Goal: Download file/media

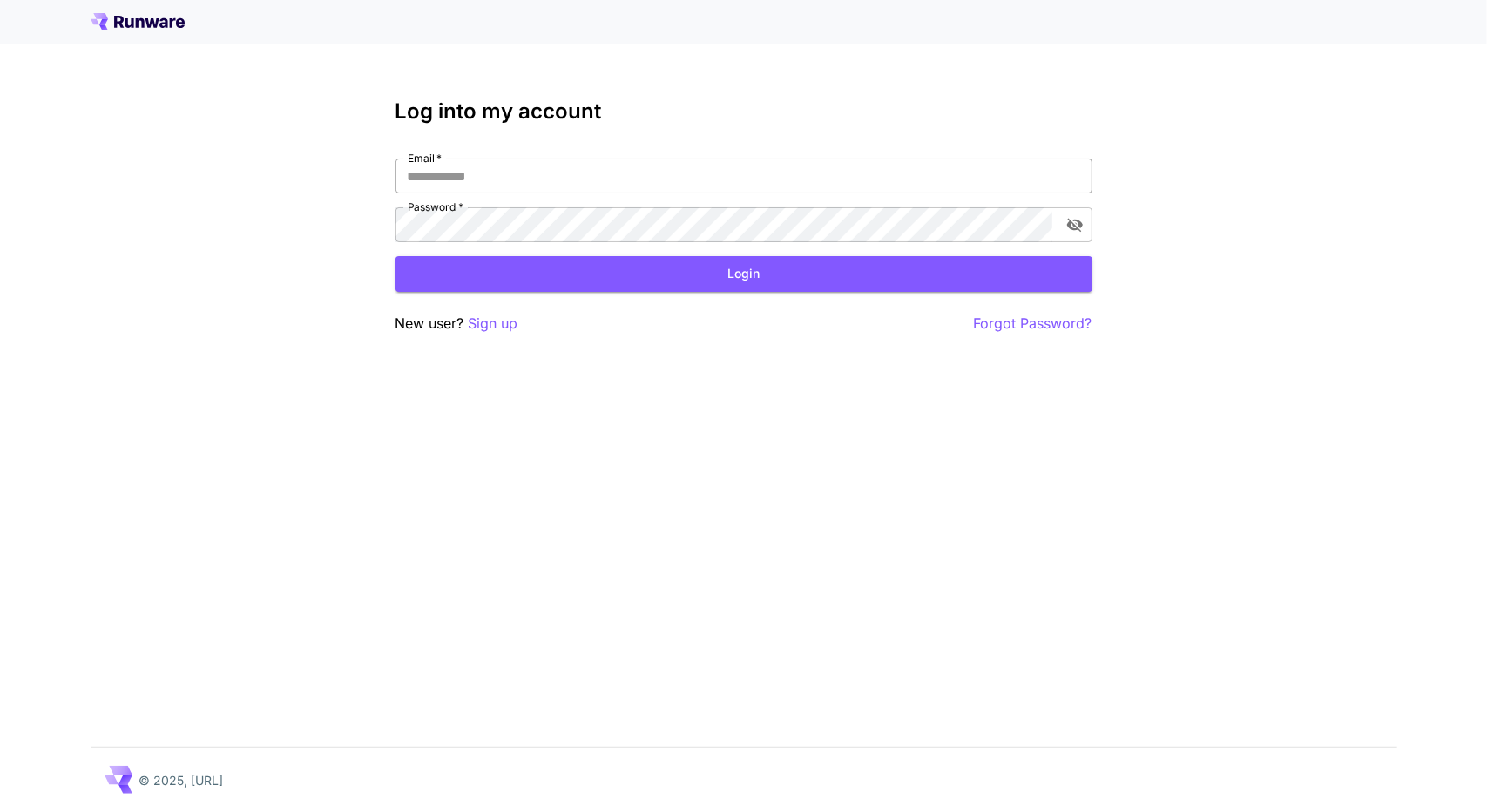
click at [453, 188] on input "Email   *" at bounding box center [744, 176] width 698 height 35
type input "**********"
click at [559, 176] on input "Email   *" at bounding box center [744, 176] width 698 height 35
type input "**********"
click button "Login" at bounding box center [744, 274] width 698 height 36
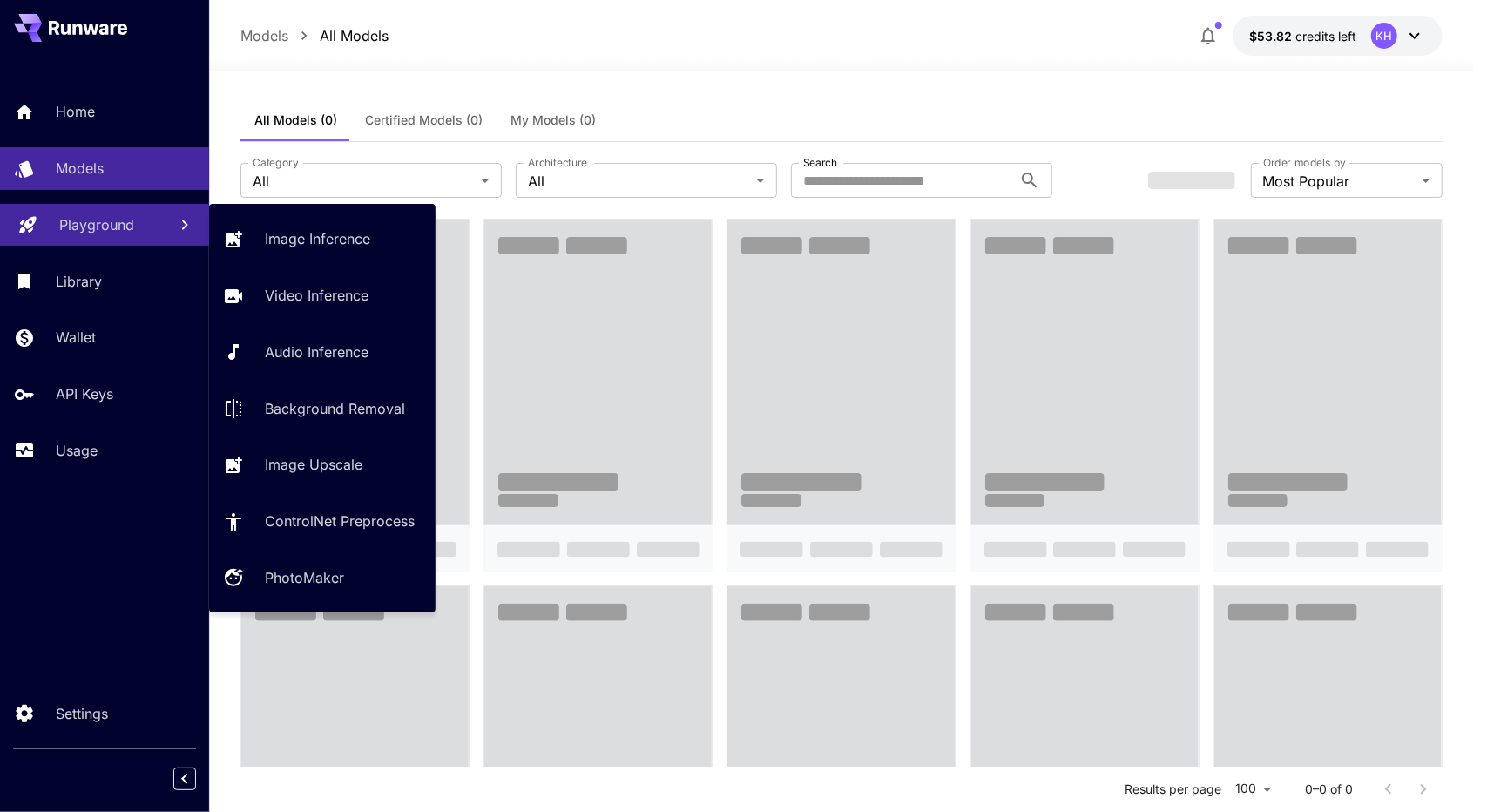
click at [94, 228] on p "Playground" at bounding box center [97, 224] width 75 height 21
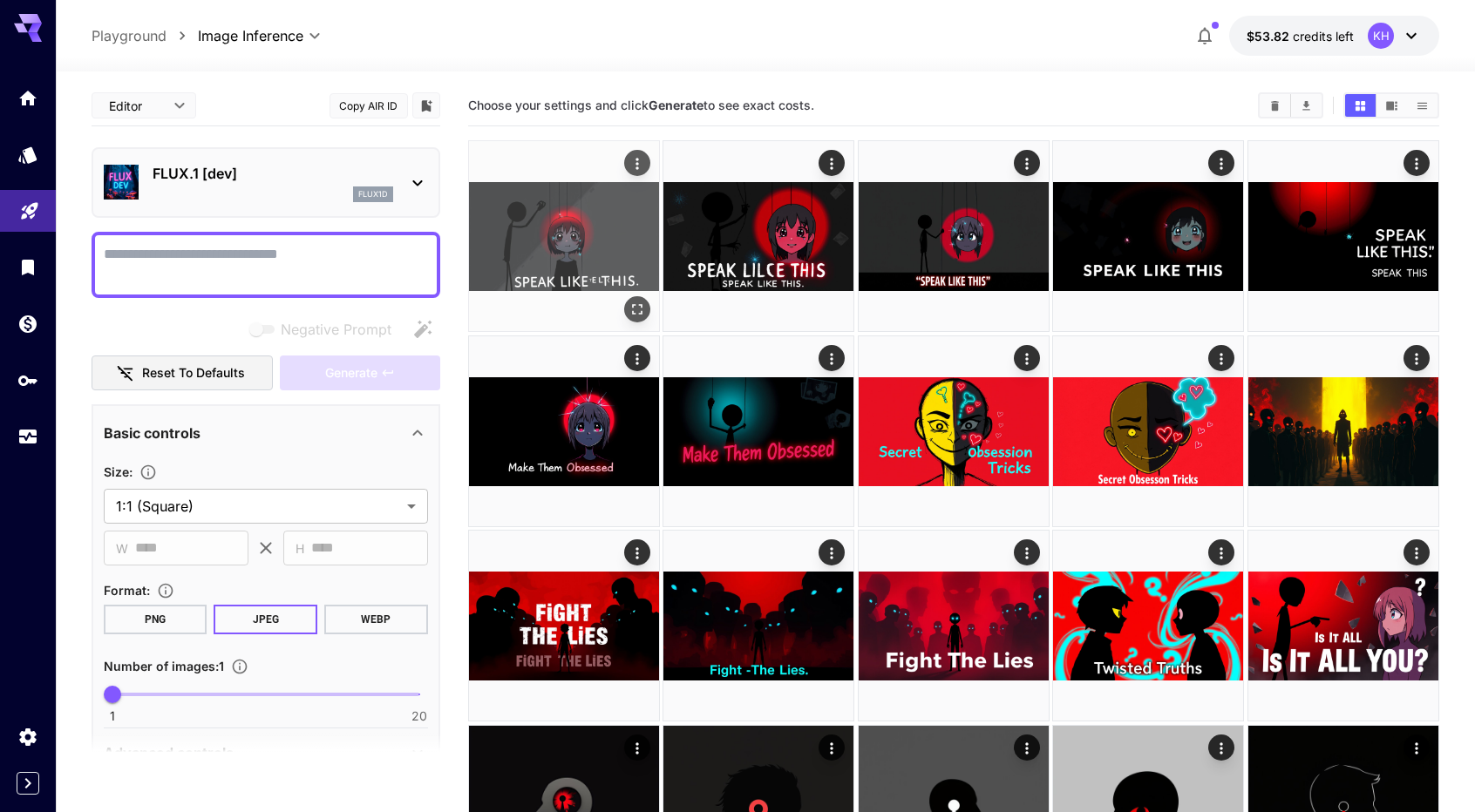
click at [574, 243] on img at bounding box center [564, 236] width 190 height 190
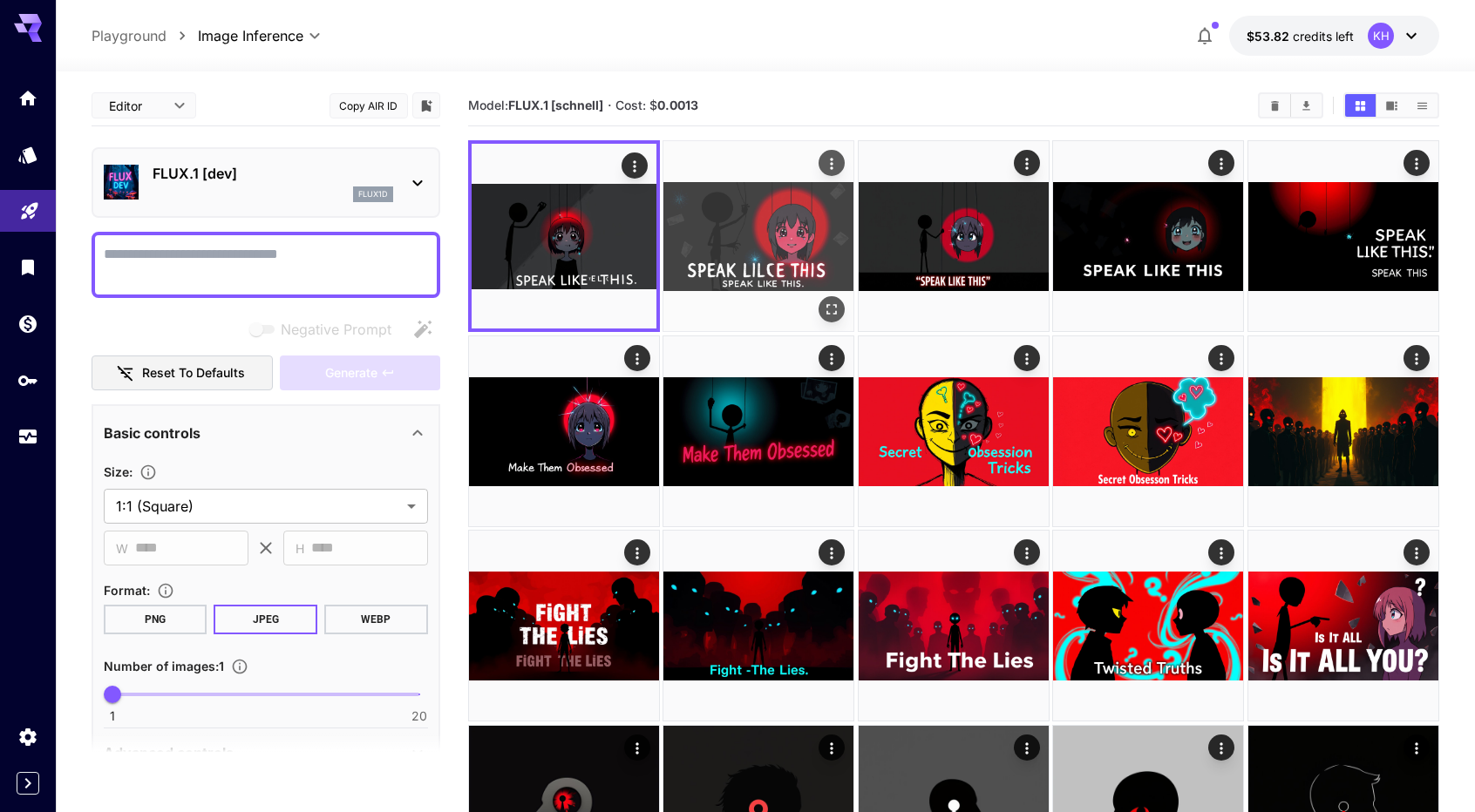
click at [743, 229] on img at bounding box center [759, 236] width 190 height 190
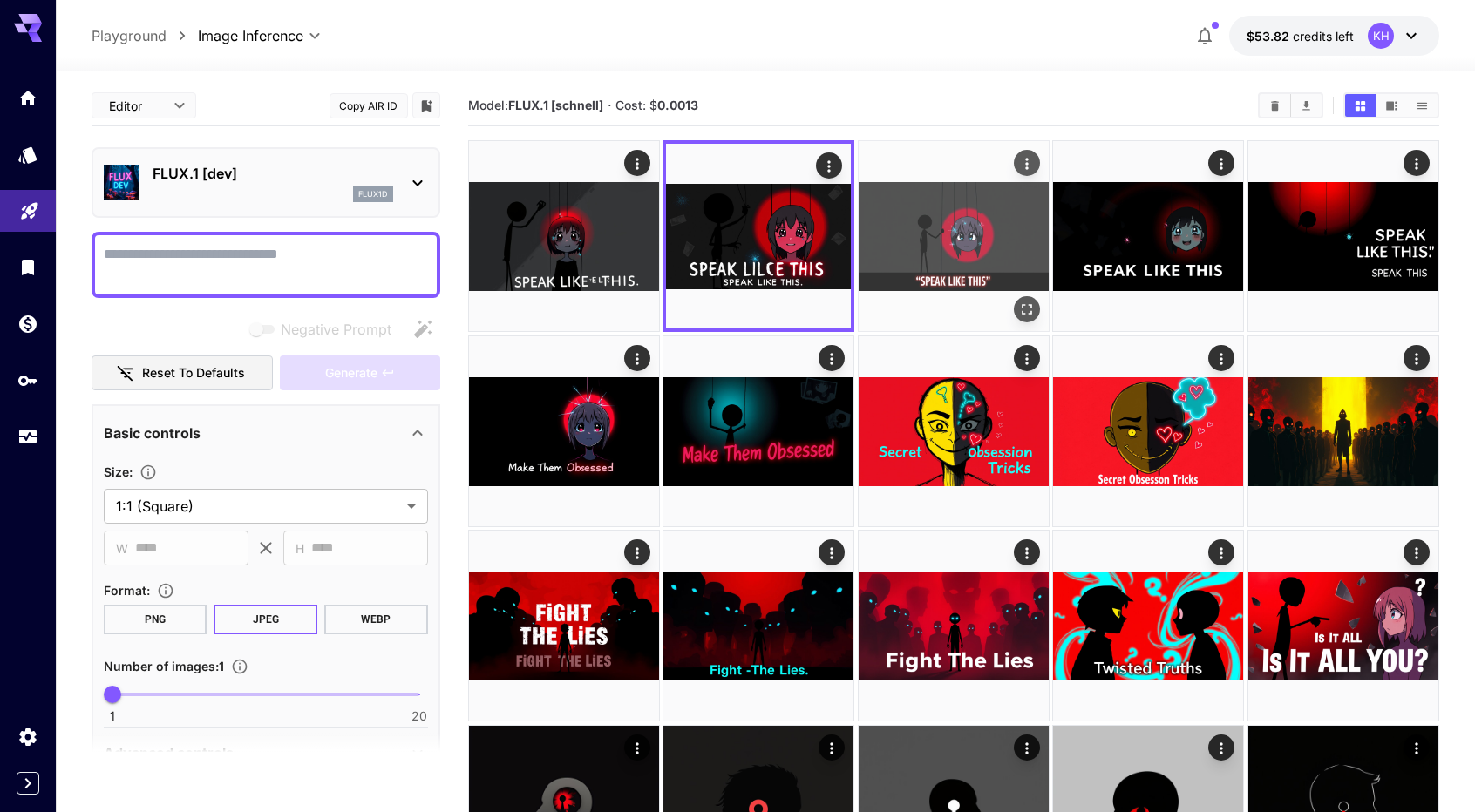
click at [935, 229] on img at bounding box center [953, 236] width 190 height 190
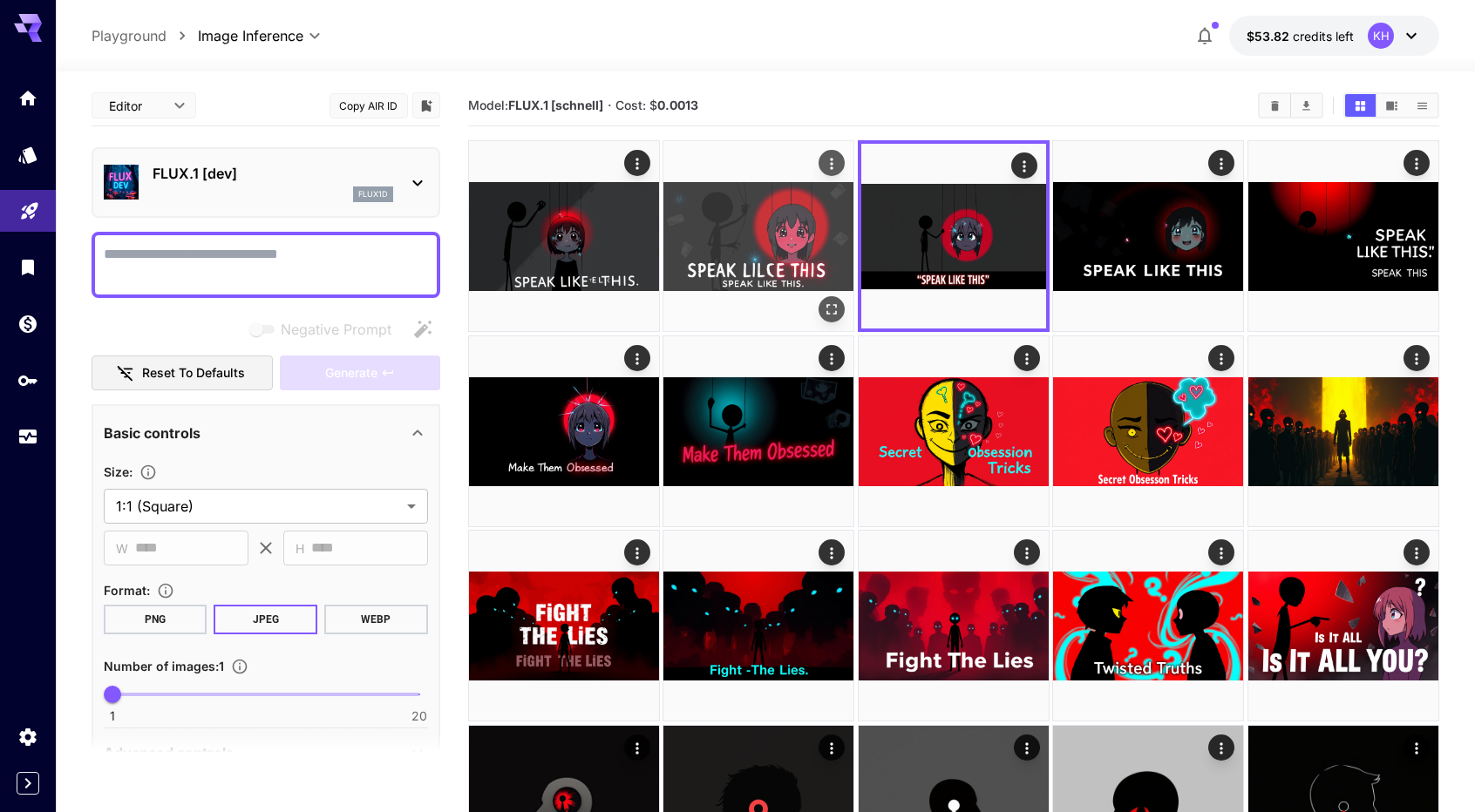
drag, startPoint x: 714, startPoint y: 213, endPoint x: 727, endPoint y: 219, distance: 14.3
click at [714, 213] on img at bounding box center [759, 236] width 190 height 190
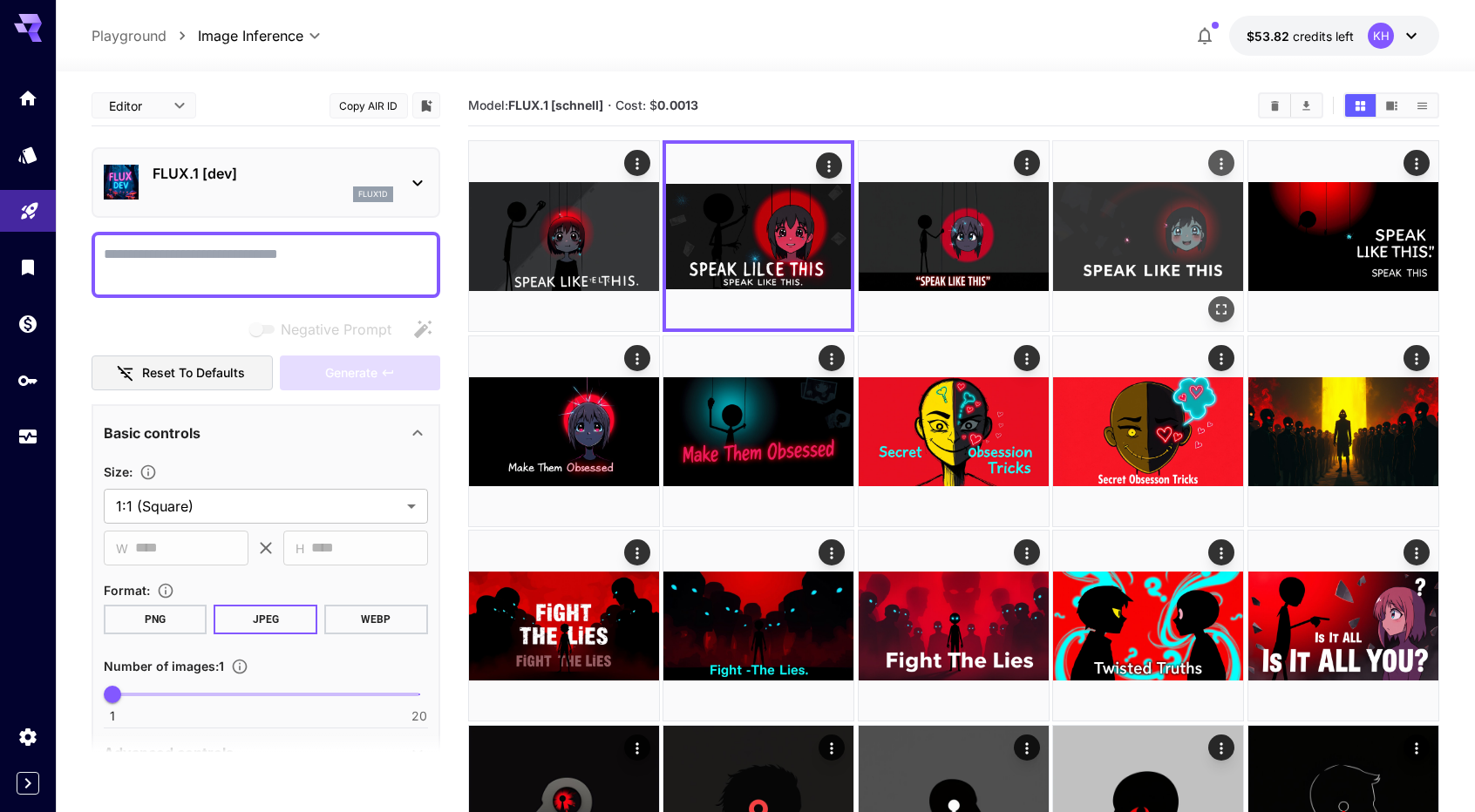
click at [1161, 250] on img at bounding box center [1148, 236] width 190 height 190
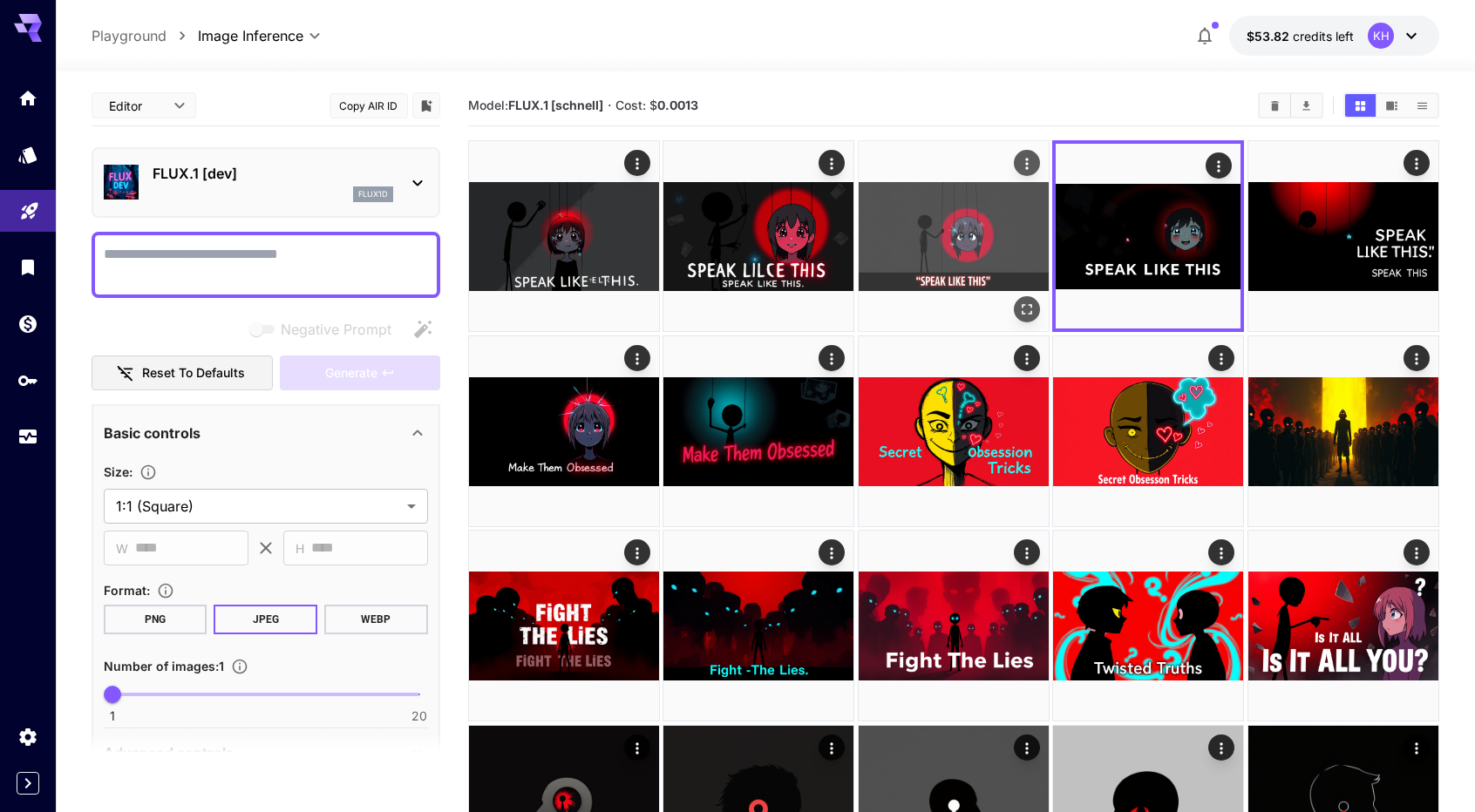
click at [905, 245] on img at bounding box center [953, 236] width 190 height 190
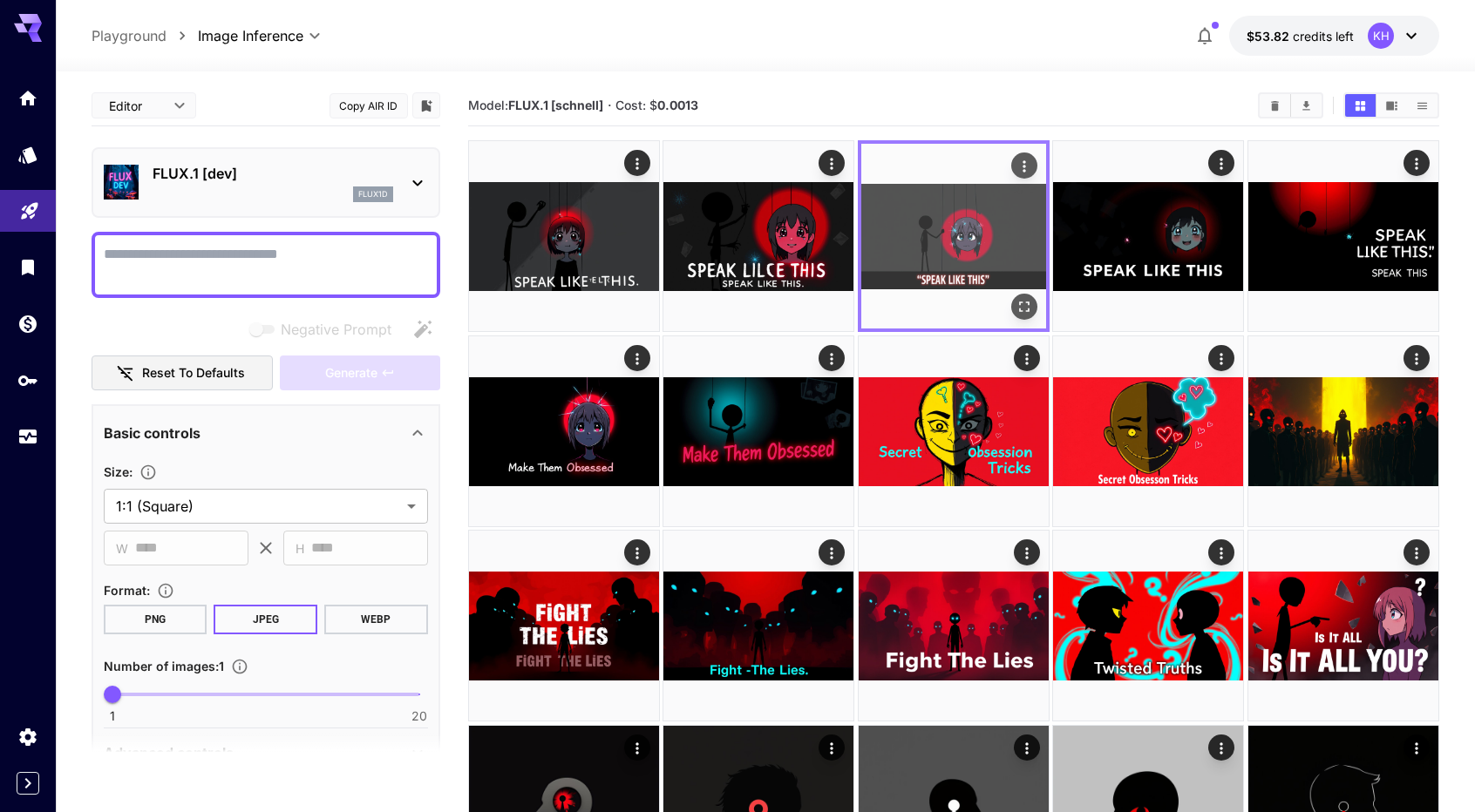
click at [905, 245] on img at bounding box center [953, 236] width 185 height 185
click at [1030, 305] on icon "Open in fullscreen" at bounding box center [1025, 307] width 18 height 18
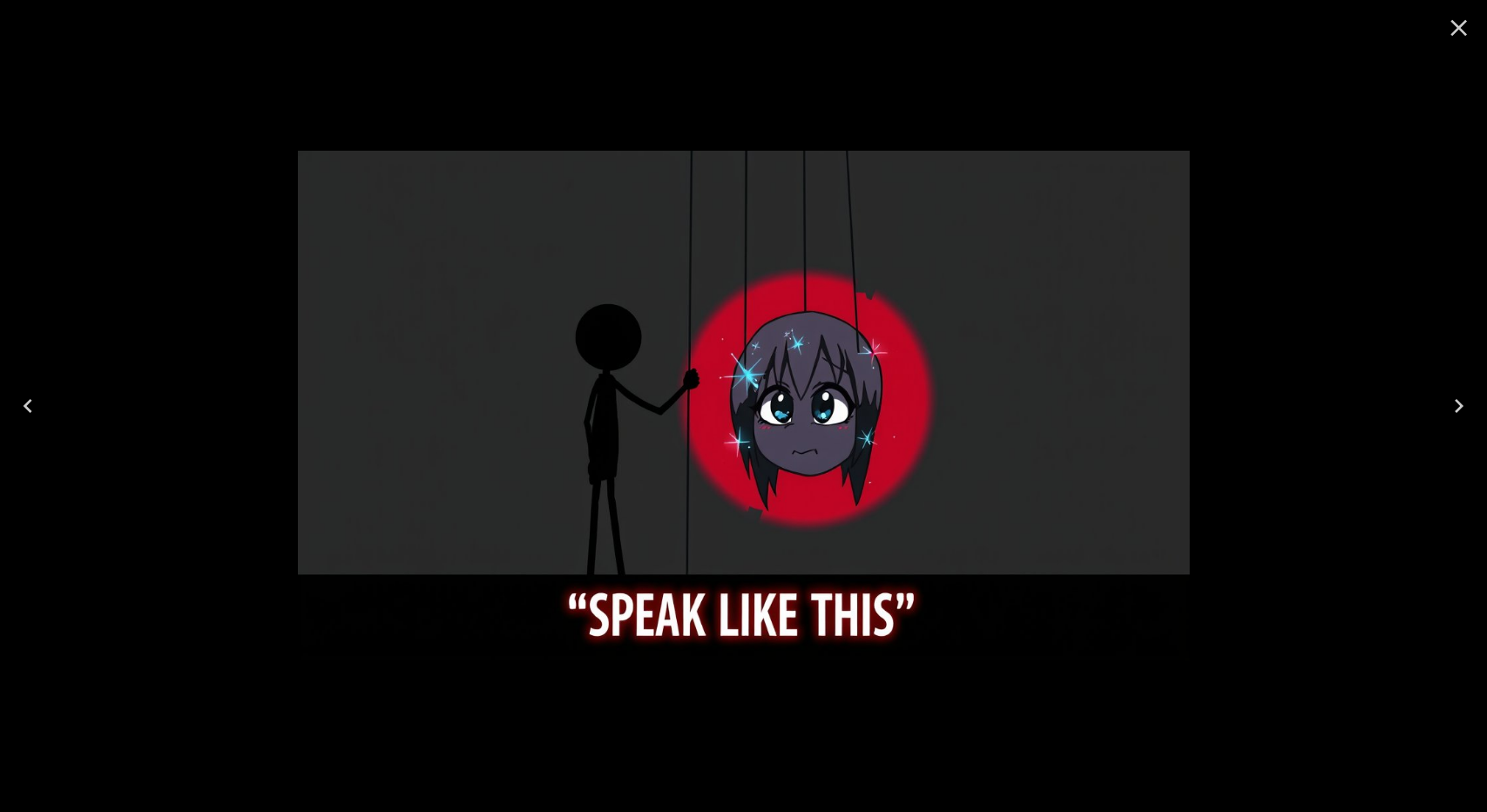
click at [1464, 26] on icon "Close" at bounding box center [1460, 27] width 28 height 28
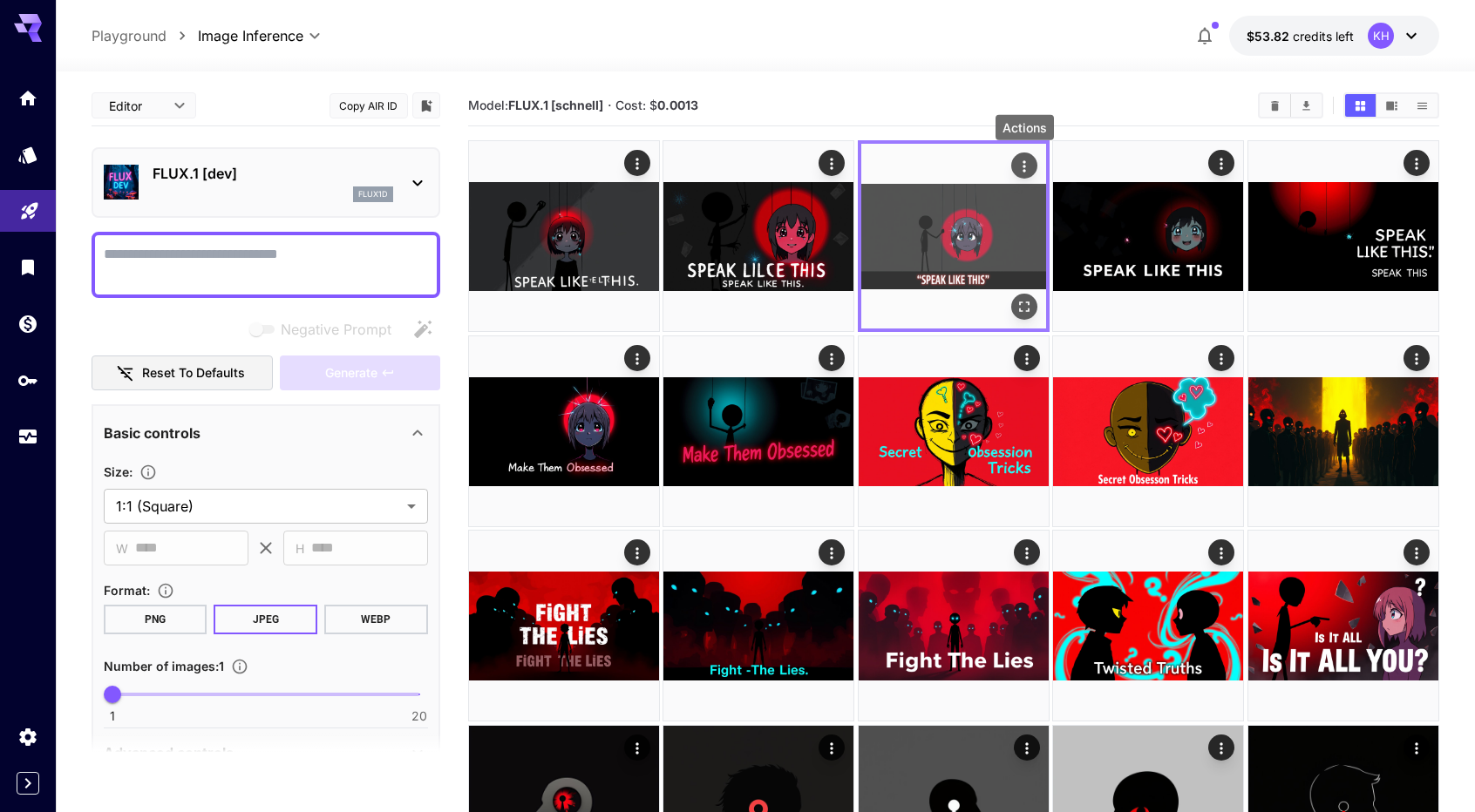
click at [1033, 164] on icon "Actions" at bounding box center [1025, 166] width 18 height 18
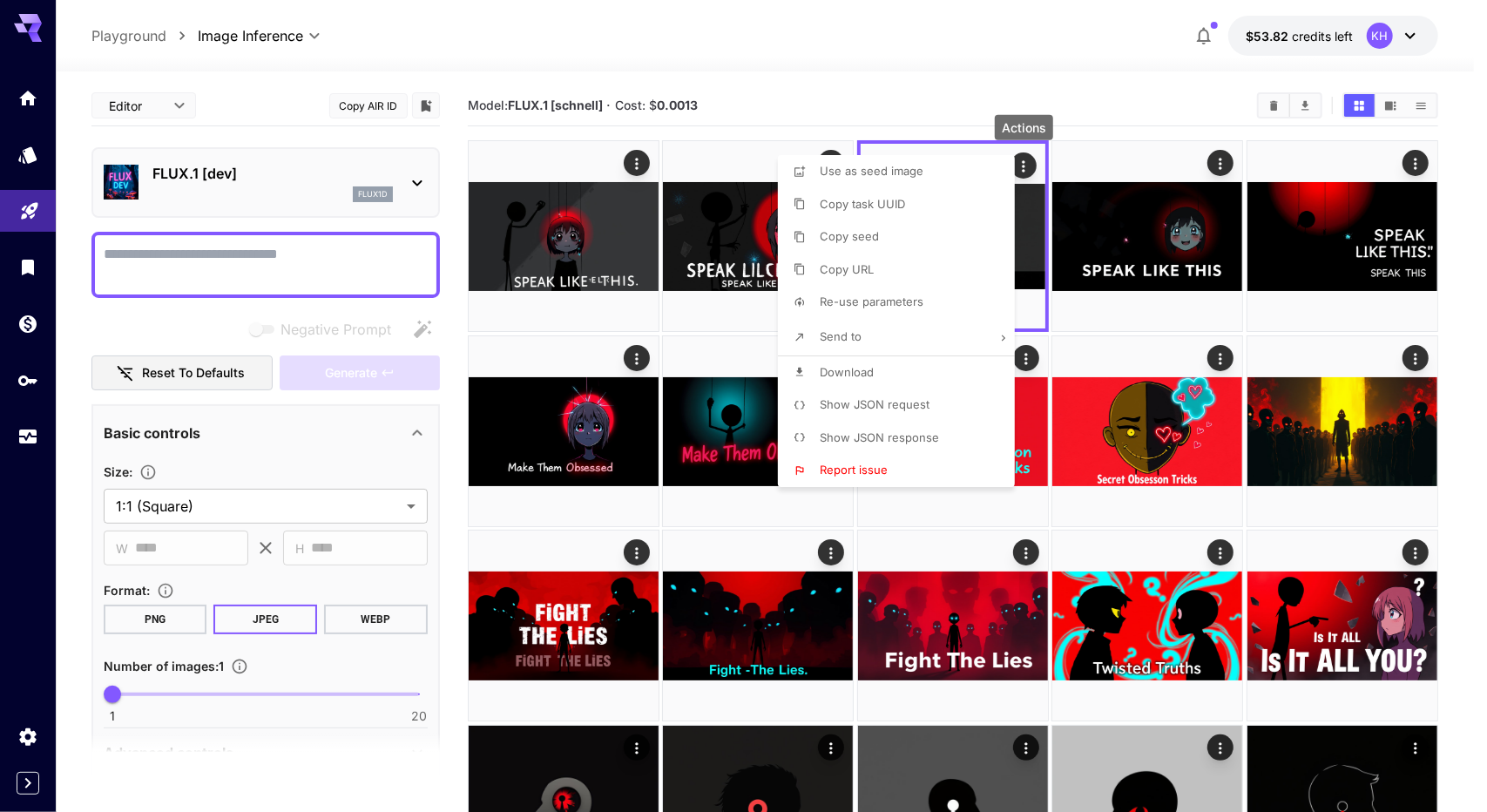
click at [875, 371] on li "Download" at bounding box center [901, 373] width 248 height 33
click at [1486, 211] on div at bounding box center [744, 406] width 1487 height 812
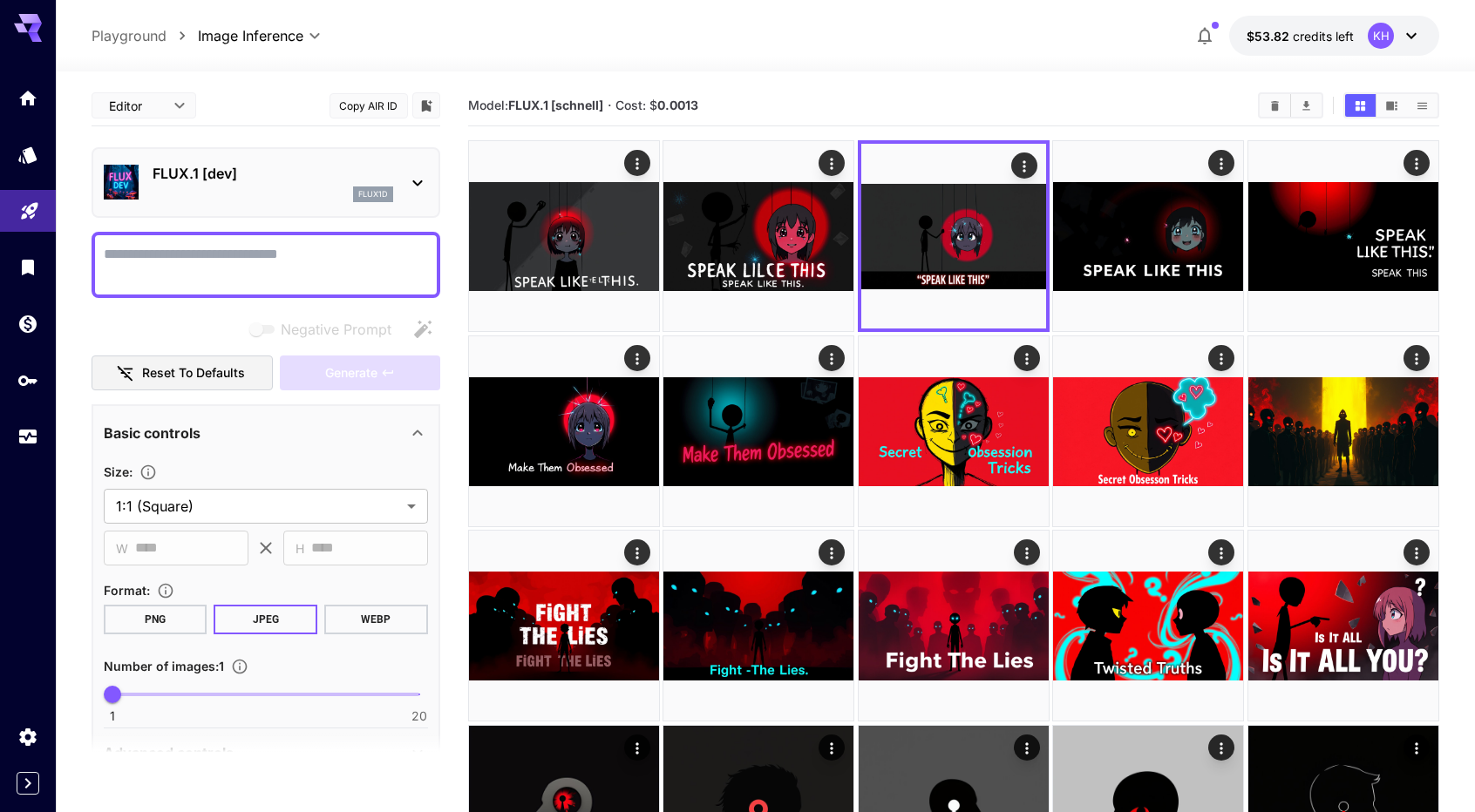
click at [1209, 39] on icon "button" at bounding box center [1204, 35] width 21 height 21
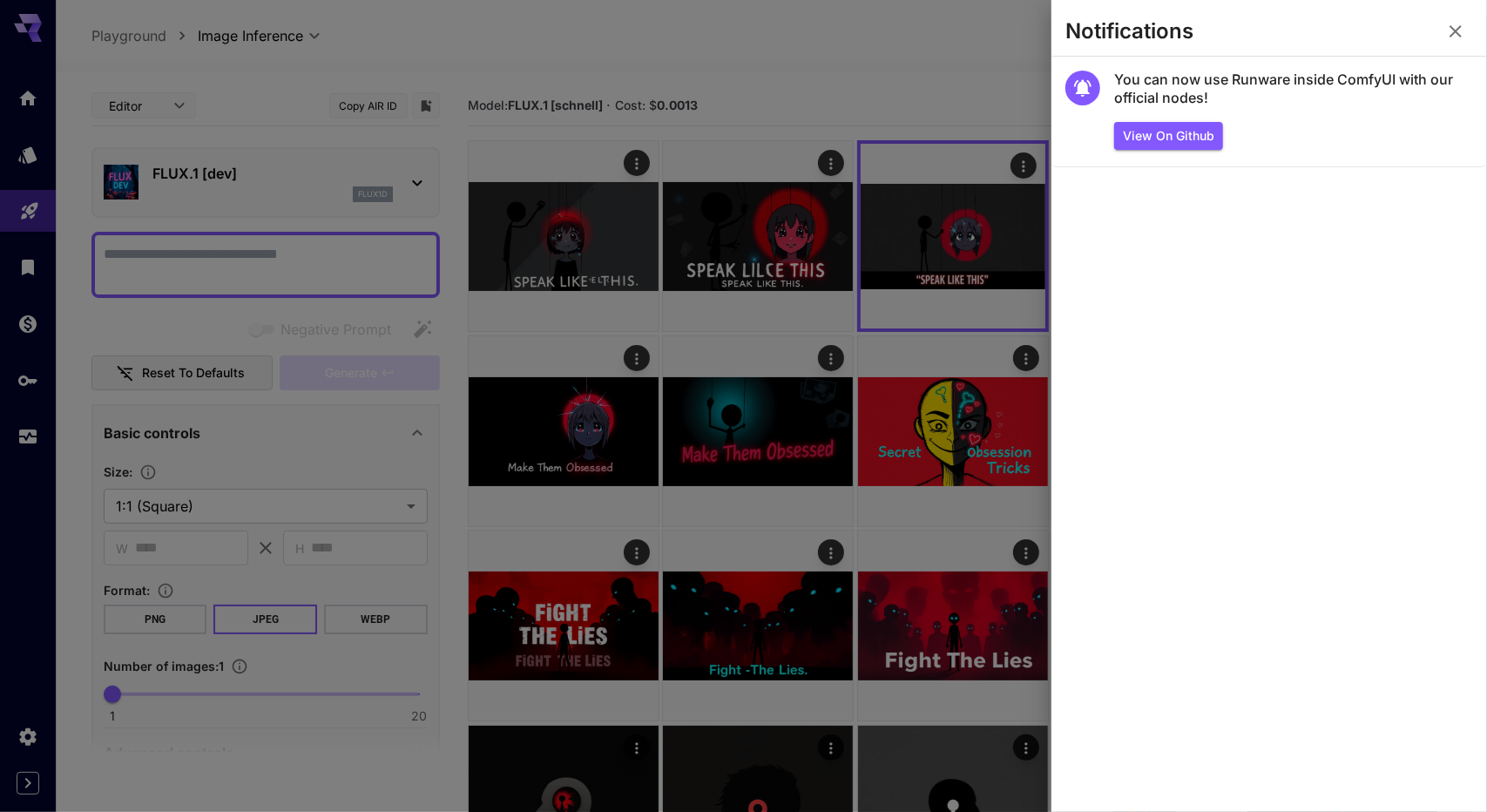
click at [1447, 34] on icon "button" at bounding box center [1456, 30] width 21 height 21
